Goal: Information Seeking & Learning: Compare options

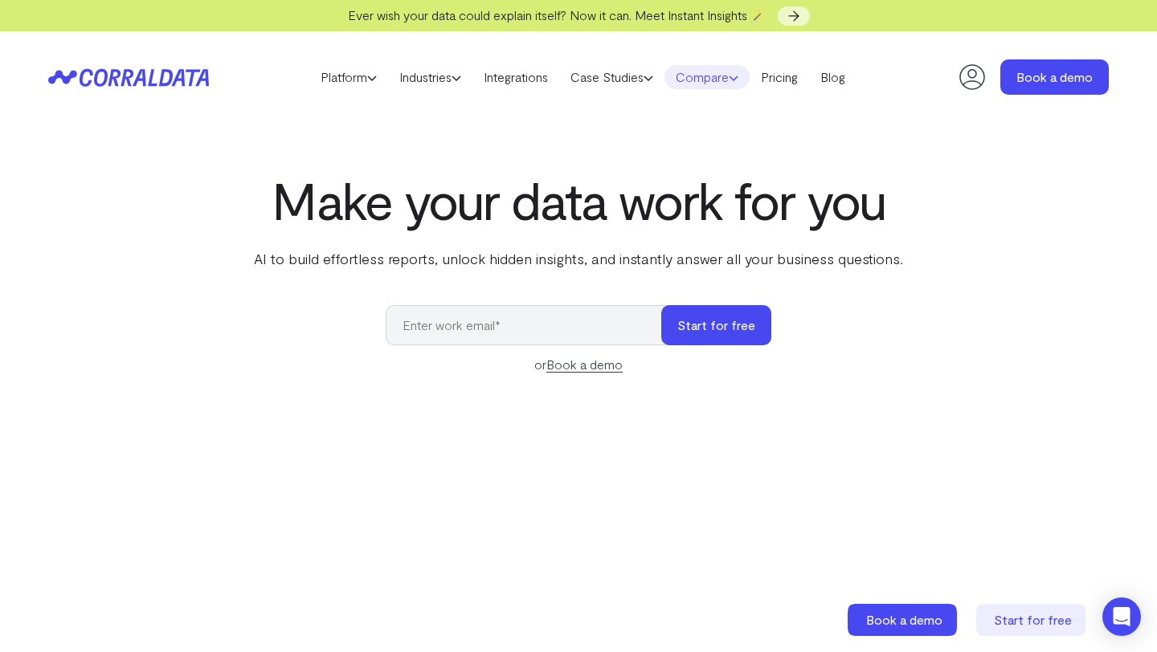
click at [720, 80] on link "Compare" at bounding box center [706, 77] width 85 height 24
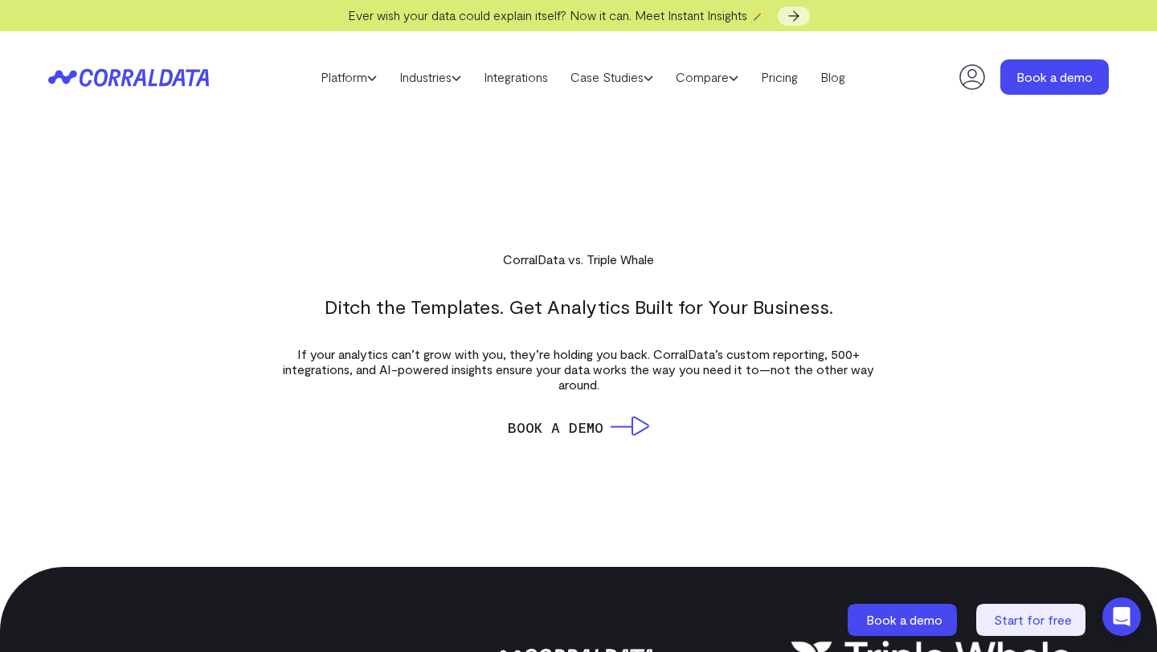
click at [888, 288] on section "CorralData vs. Triple Whale Ditch the Templates. Get Analytics Built for Your B…" at bounding box center [578, 344] width 659 height 187
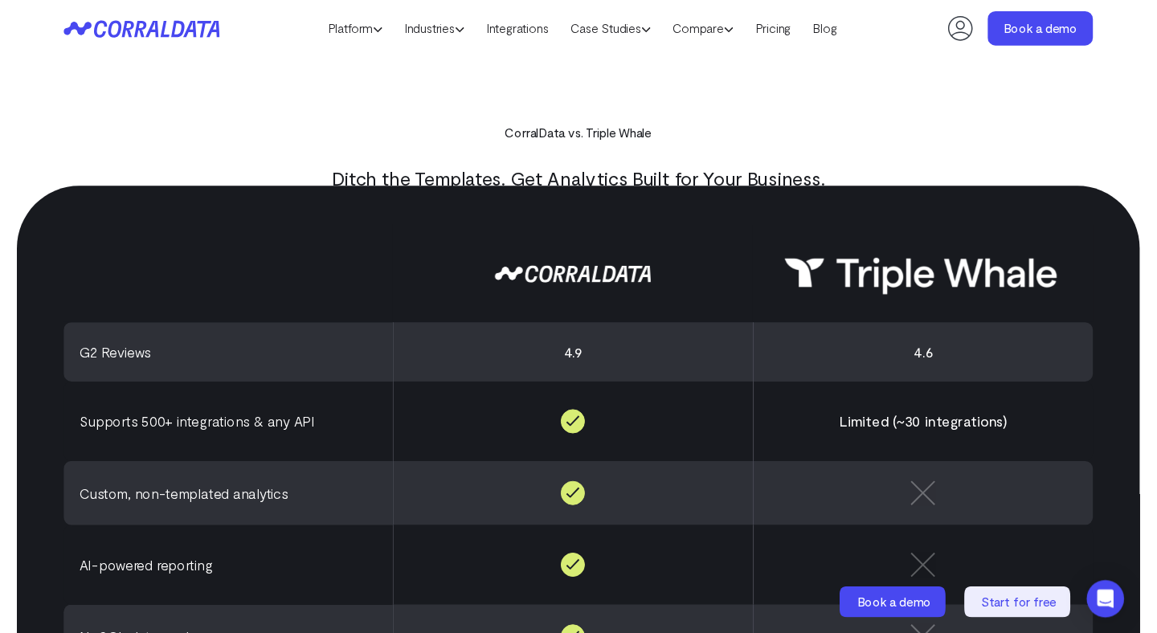
scroll to position [345, 0]
